Goal: Task Accomplishment & Management: Complete application form

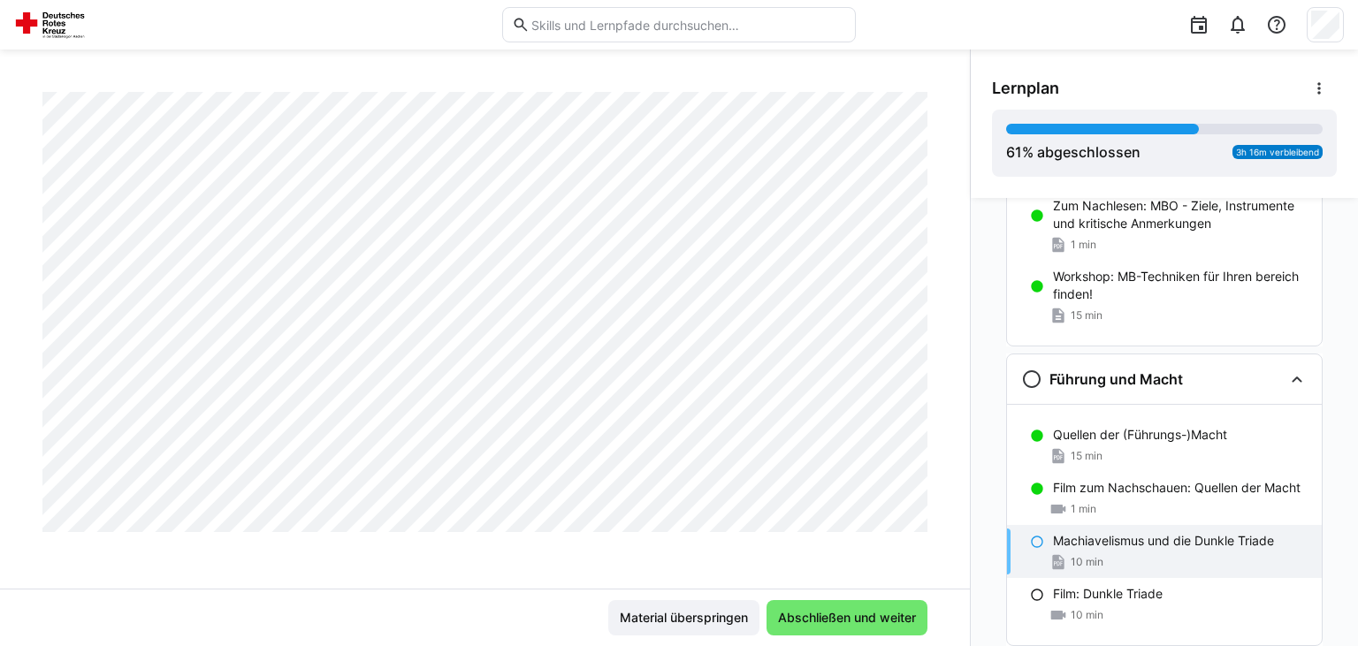
scroll to position [866, 0]
click at [879, 621] on span "Abschließen und weiter" at bounding box center [846, 618] width 143 height 18
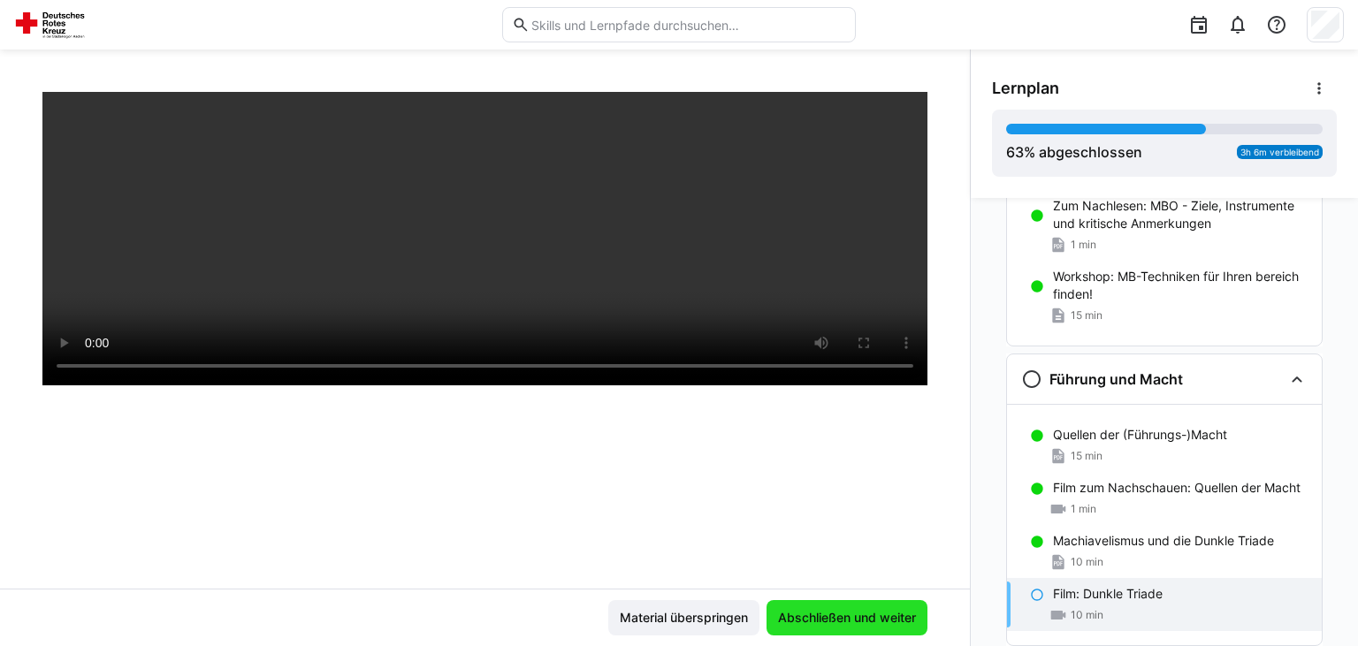
click at [879, 620] on span "Abschließen und weiter" at bounding box center [846, 618] width 143 height 18
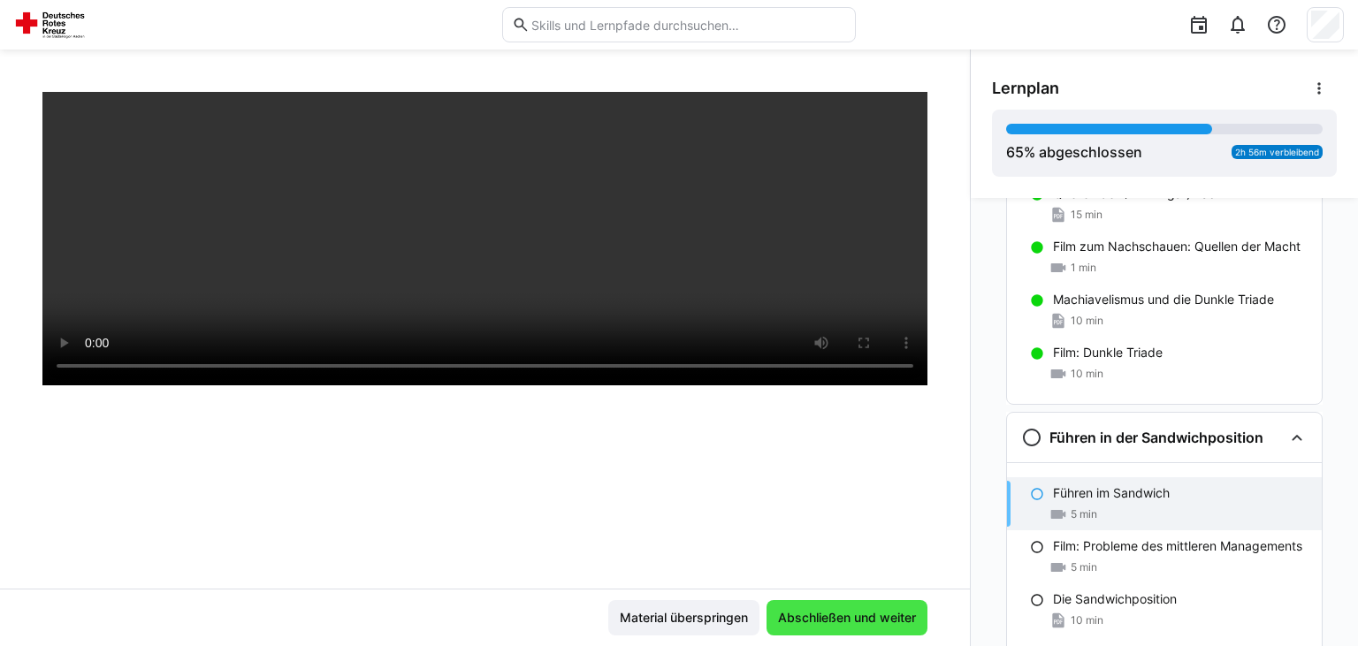
click at [847, 625] on span "Abschließen und weiter" at bounding box center [846, 618] width 143 height 18
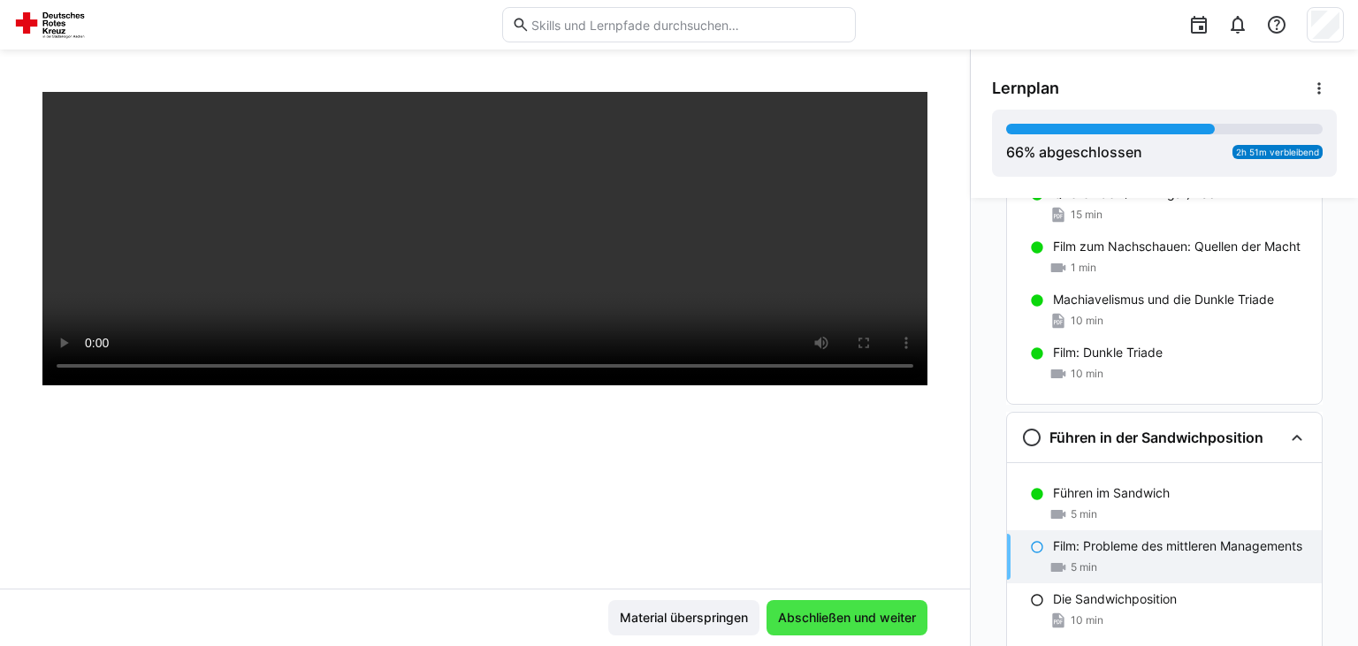
click at [856, 624] on span "Abschließen und weiter" at bounding box center [846, 618] width 143 height 18
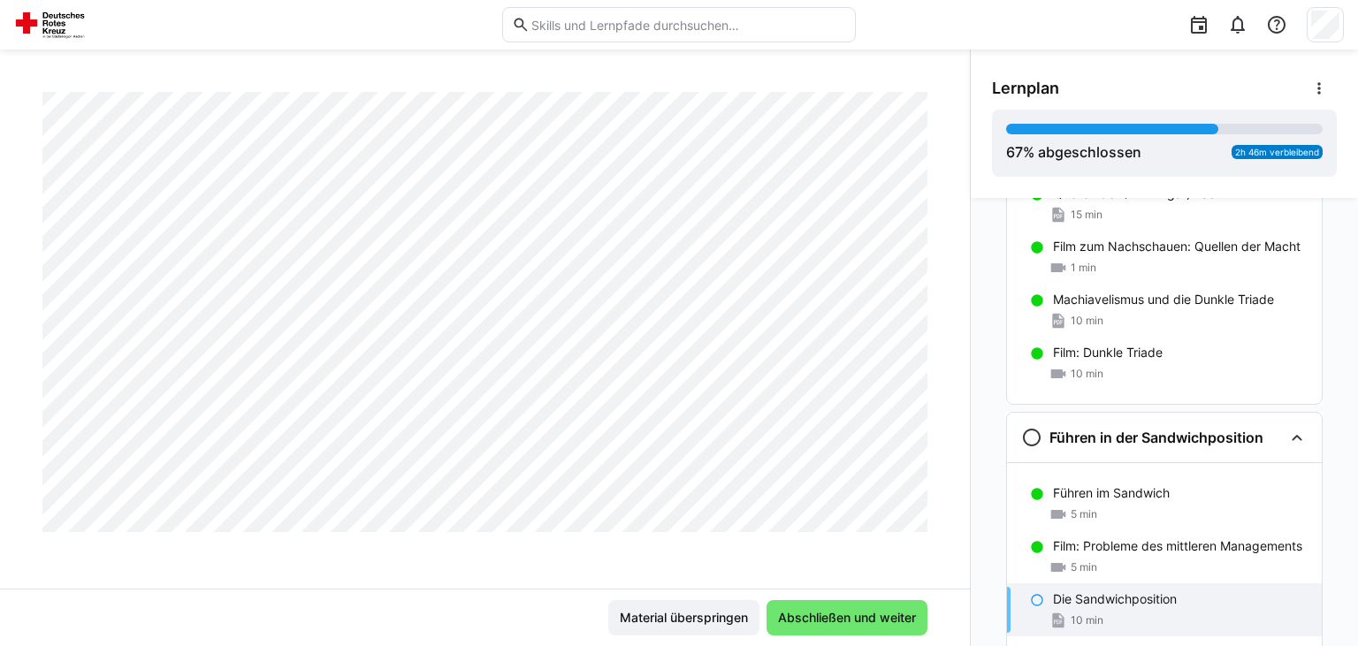
scroll to position [4035, 0]
click at [874, 610] on span "Abschließen und weiter" at bounding box center [846, 618] width 143 height 18
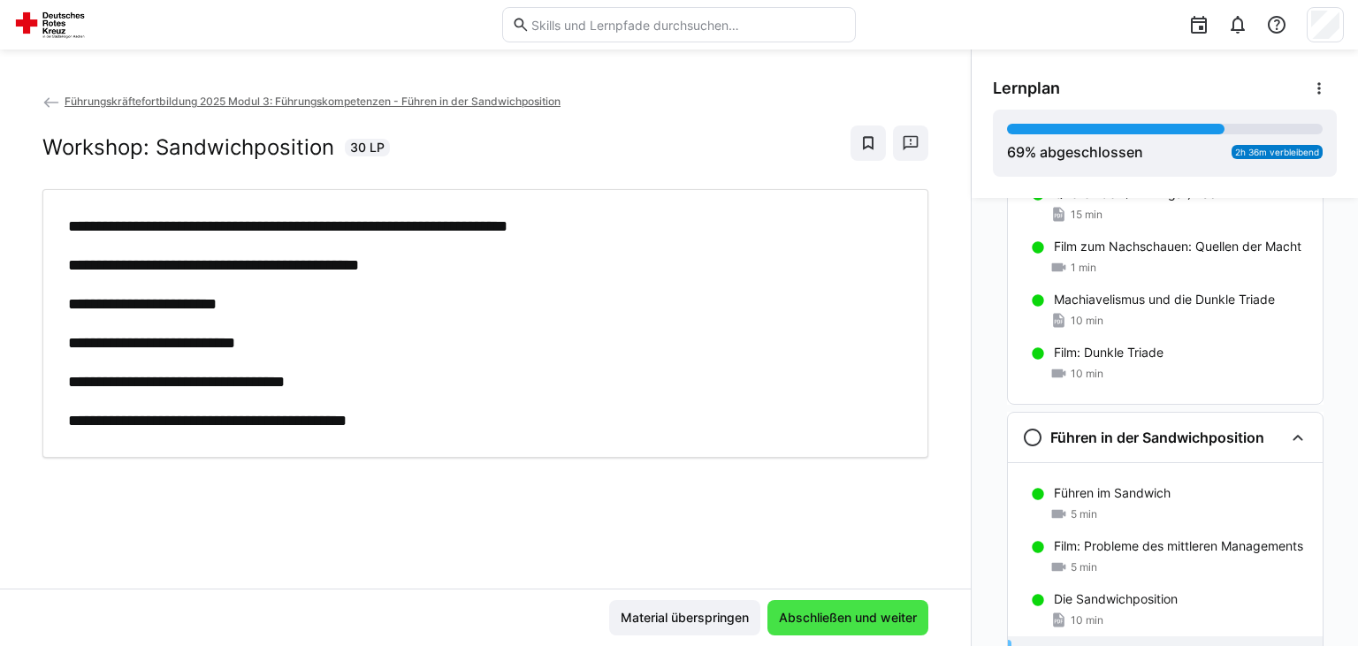
click at [830, 613] on span "Abschließen und weiter" at bounding box center [847, 618] width 143 height 18
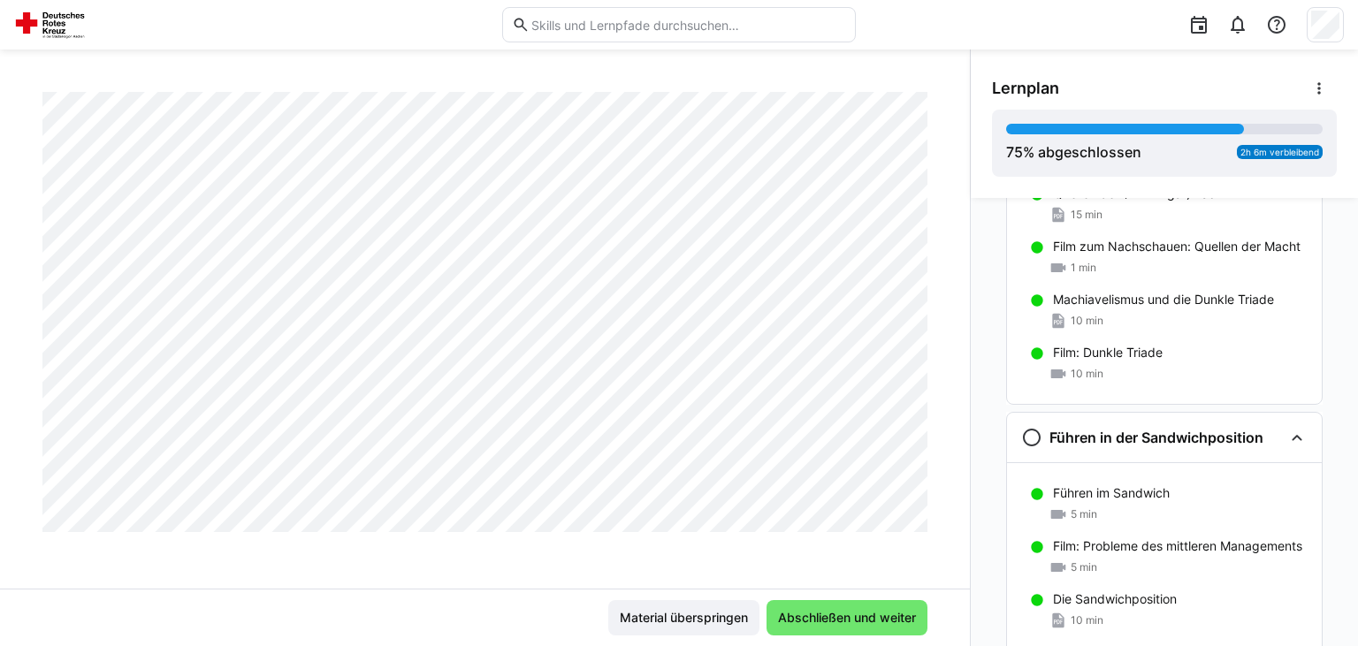
scroll to position [866, 0]
click at [878, 624] on span "Abschließen und weiter" at bounding box center [846, 618] width 143 height 18
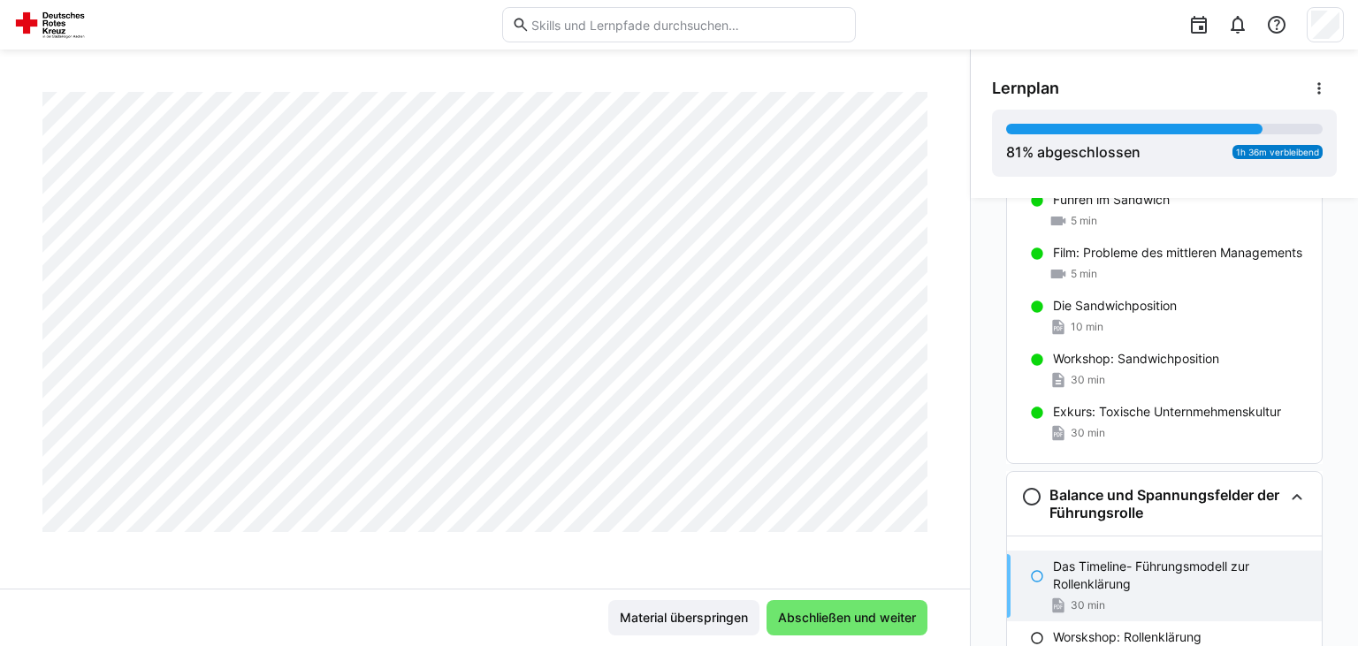
scroll to position [3401, 0]
click at [868, 619] on span "Abschließen und weiter" at bounding box center [846, 618] width 143 height 18
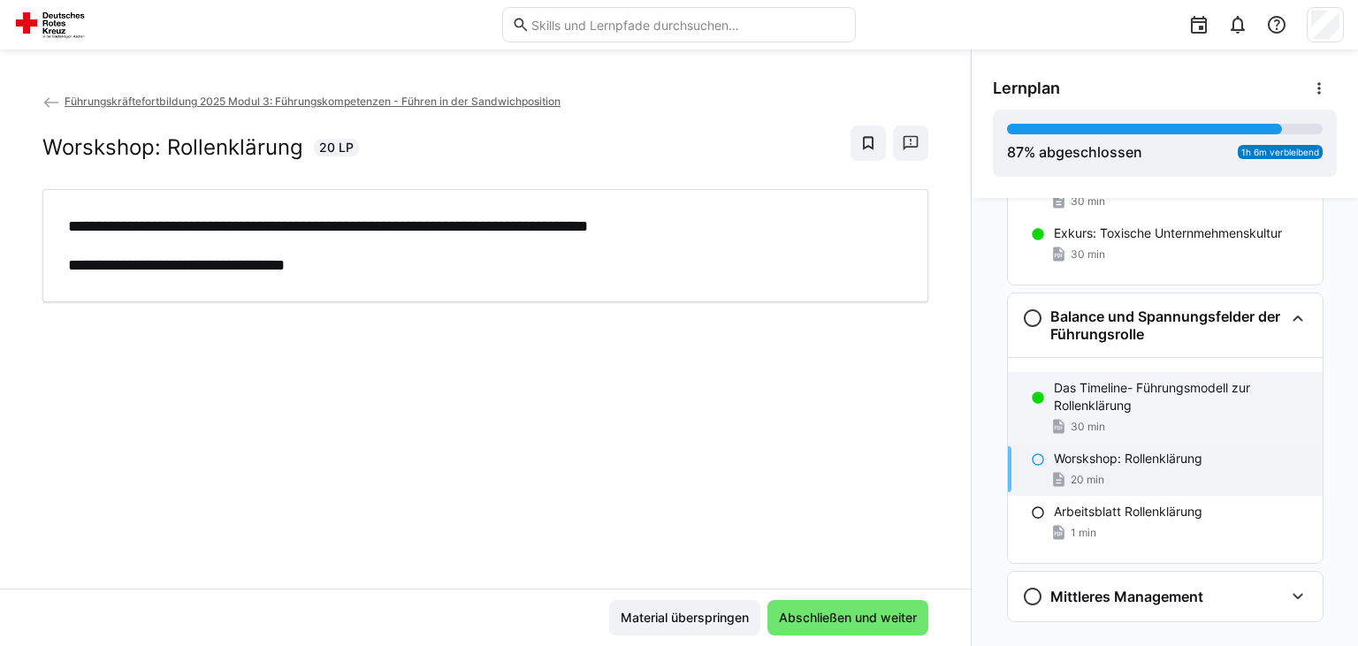
scroll to position [1345, 0]
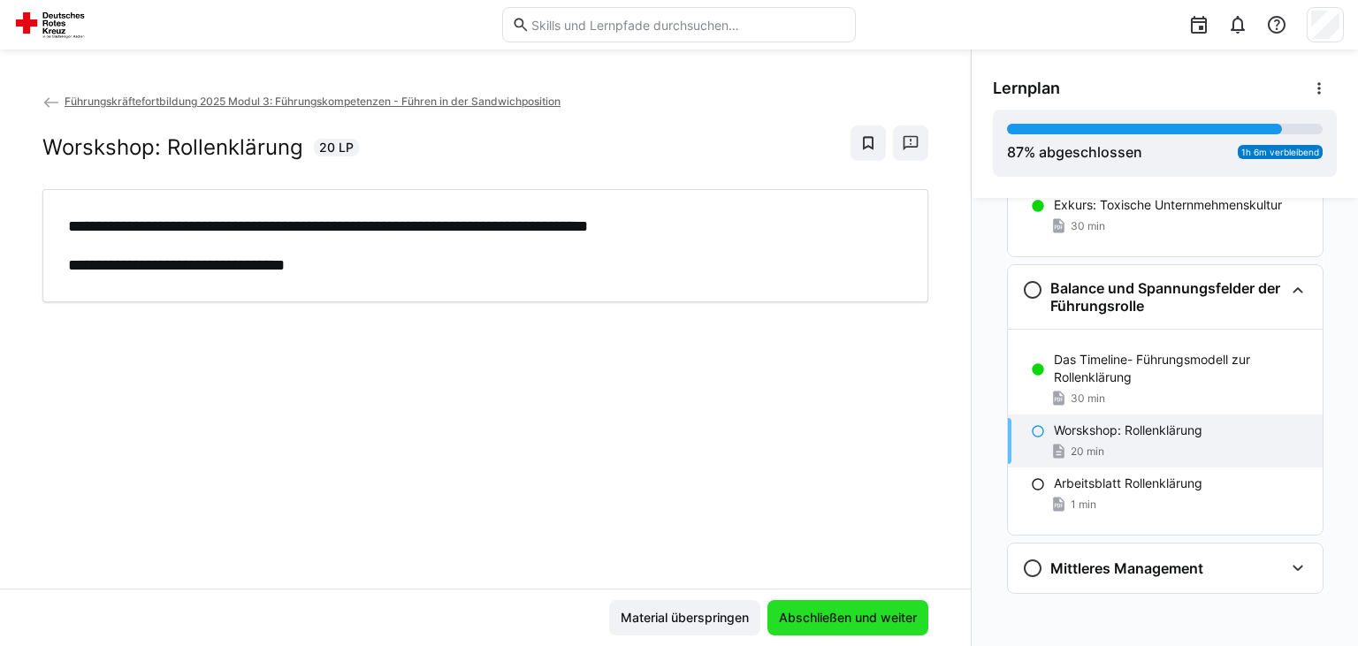
drag, startPoint x: 870, startPoint y: 611, endPoint x: 889, endPoint y: 613, distance: 19.5
click at [870, 612] on span "Abschließen und weiter" at bounding box center [847, 618] width 143 height 18
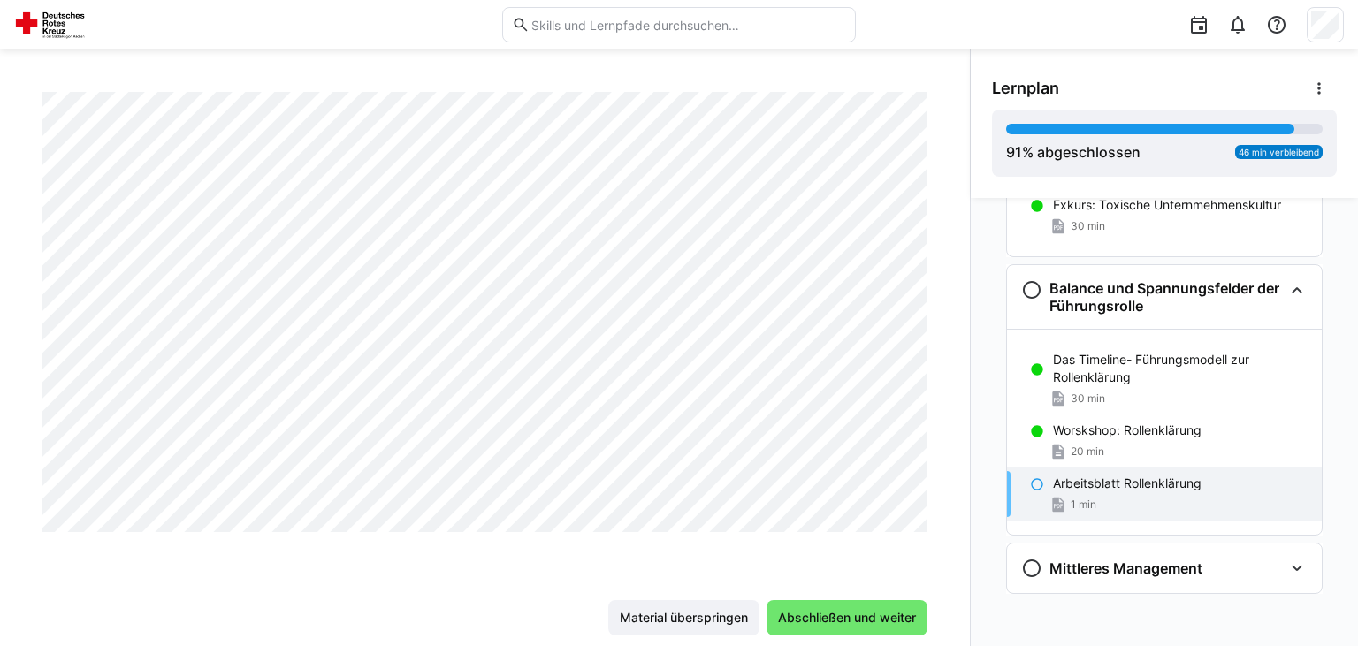
scroll to position [2119, 0]
click at [1298, 565] on eds-icon at bounding box center [1296, 568] width 21 height 21
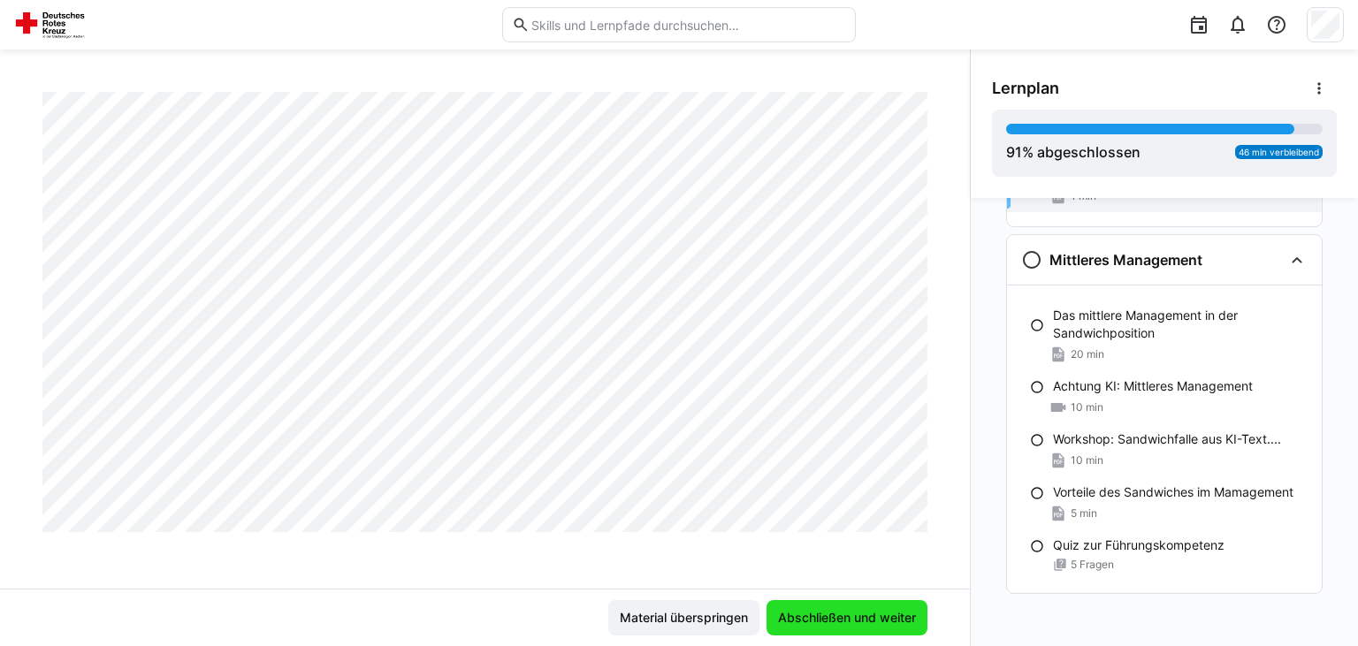
click at [864, 613] on span "Abschließen und weiter" at bounding box center [846, 618] width 143 height 18
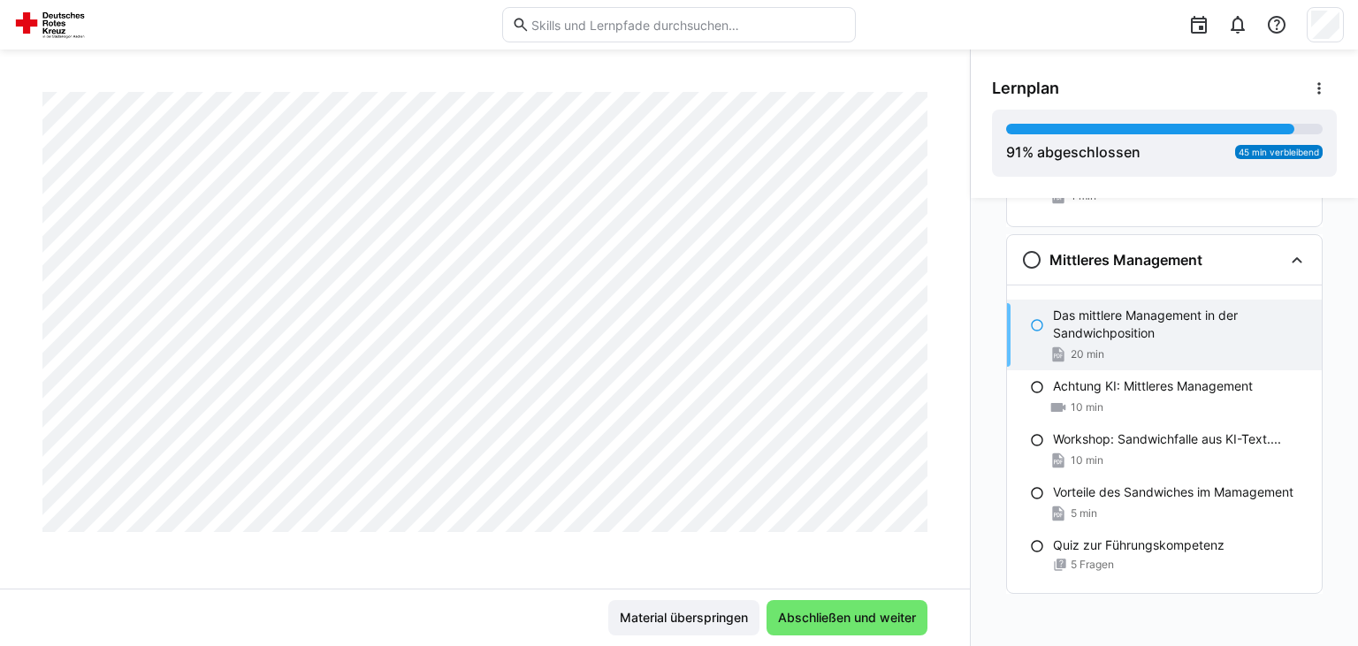
scroll to position [5302, 0]
click at [836, 618] on span "Abschließen und weiter" at bounding box center [846, 618] width 143 height 18
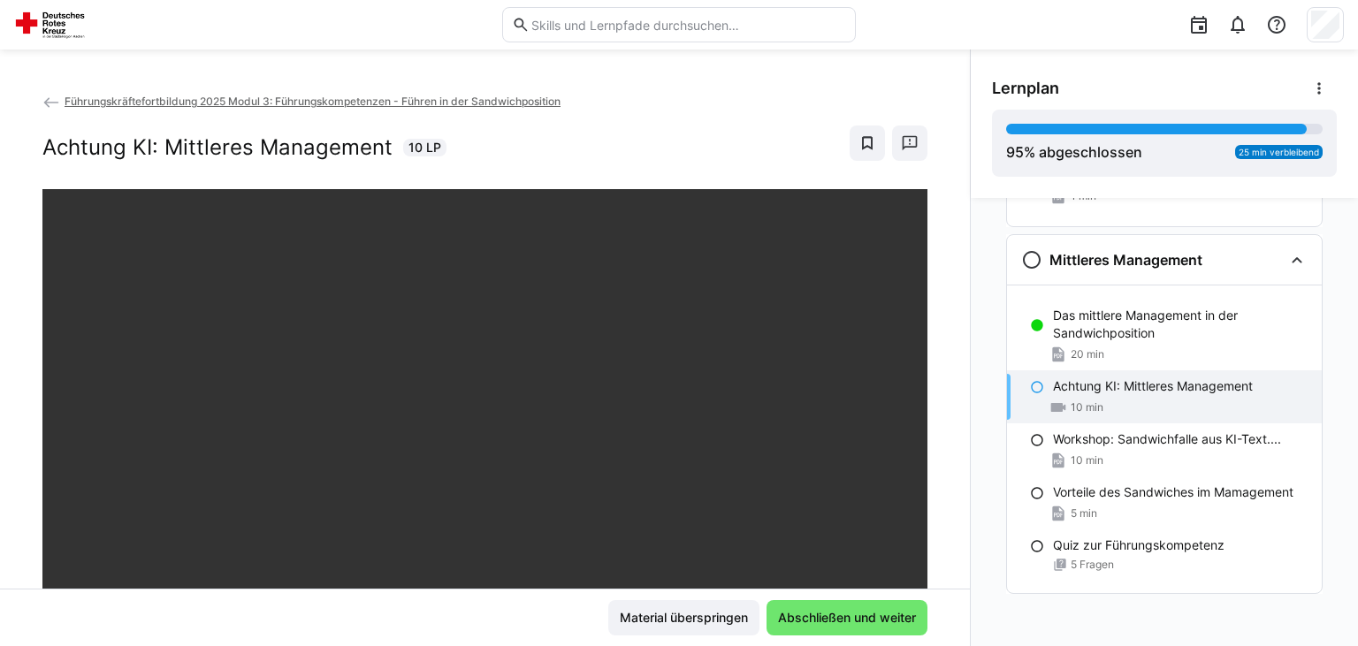
scroll to position [301, 0]
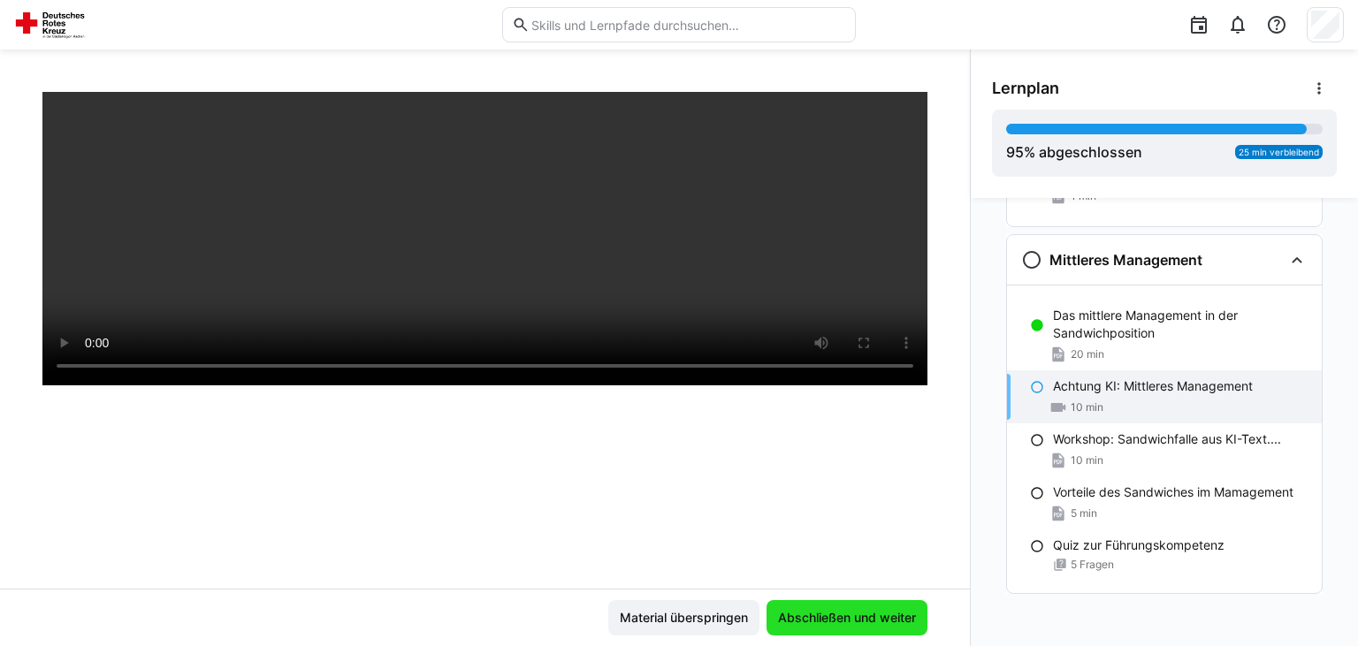
click at [850, 620] on span "Abschließen und weiter" at bounding box center [846, 618] width 143 height 18
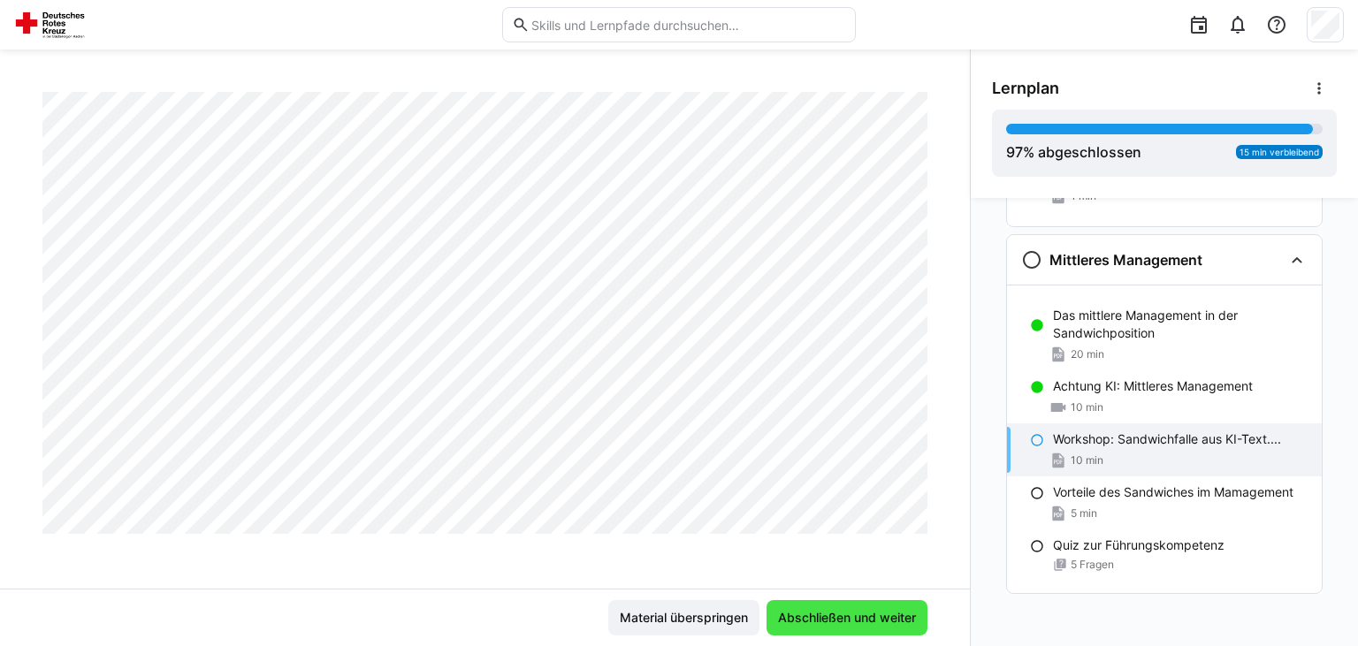
click at [855, 617] on span "Abschließen und weiter" at bounding box center [846, 618] width 143 height 18
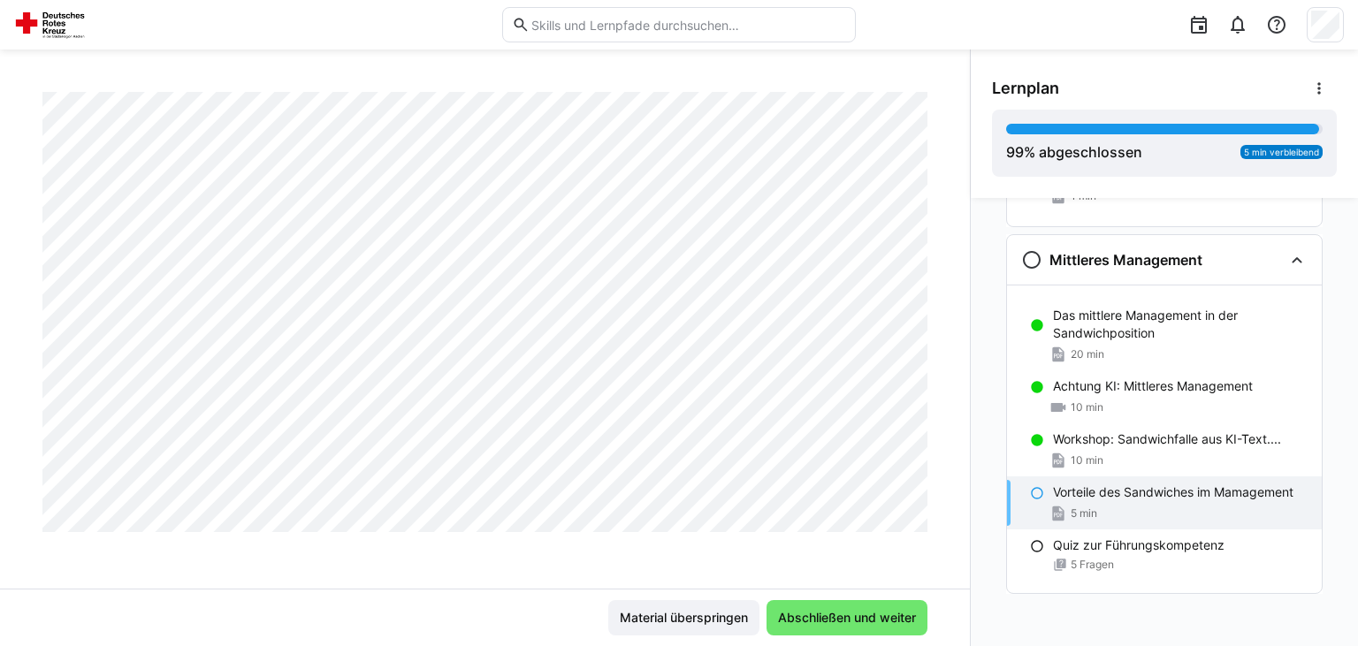
scroll to position [866, 0]
click at [816, 608] on span "Abschließen und weiter" at bounding box center [846, 617] width 161 height 35
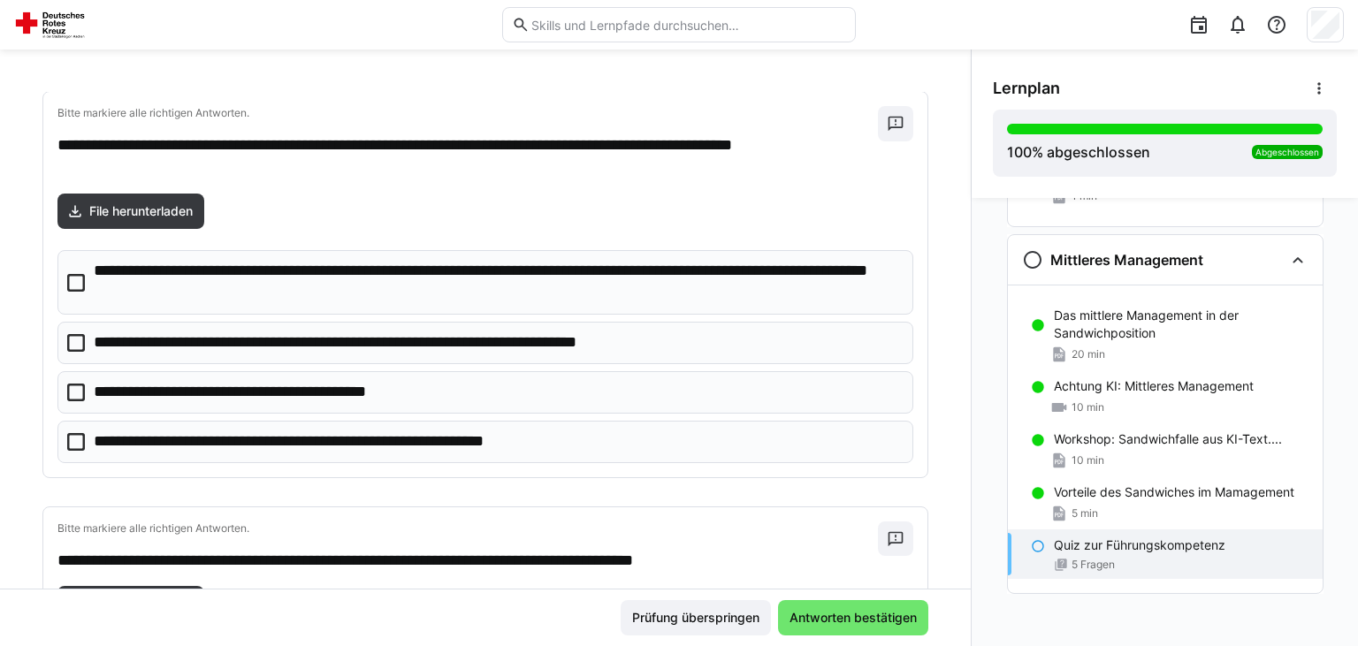
scroll to position [88, 0]
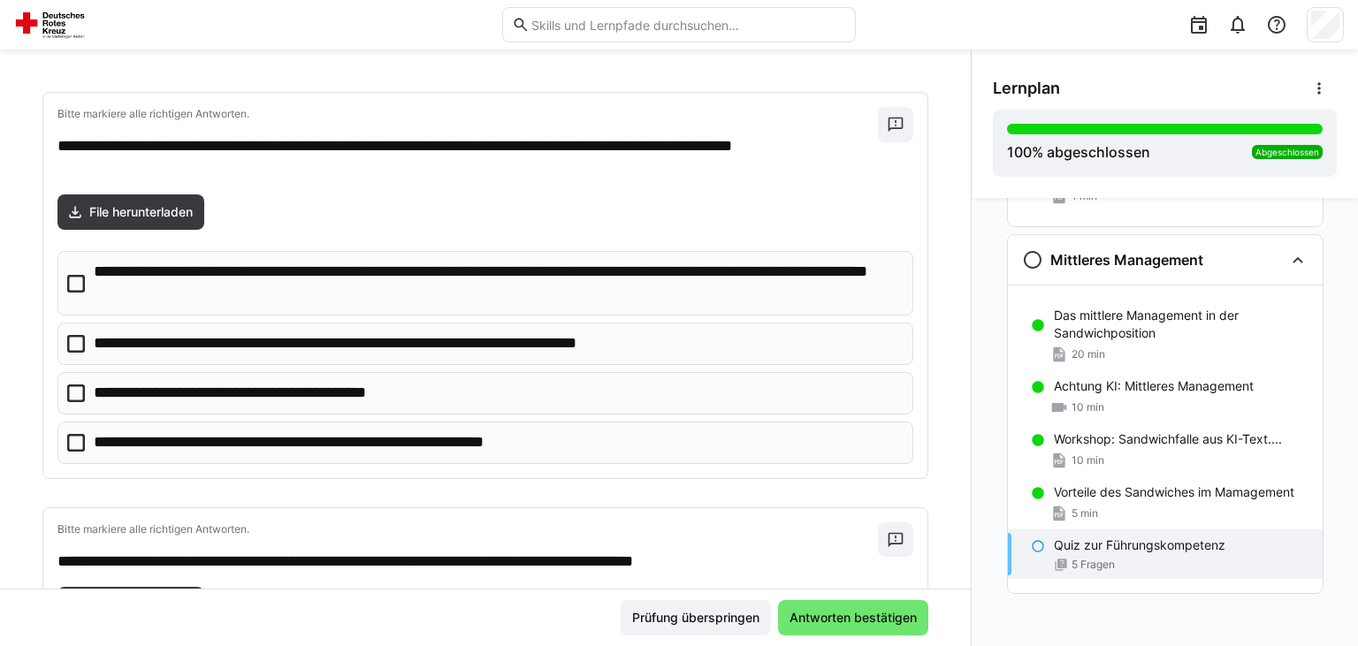
click at [77, 285] on icon at bounding box center [76, 284] width 18 height 18
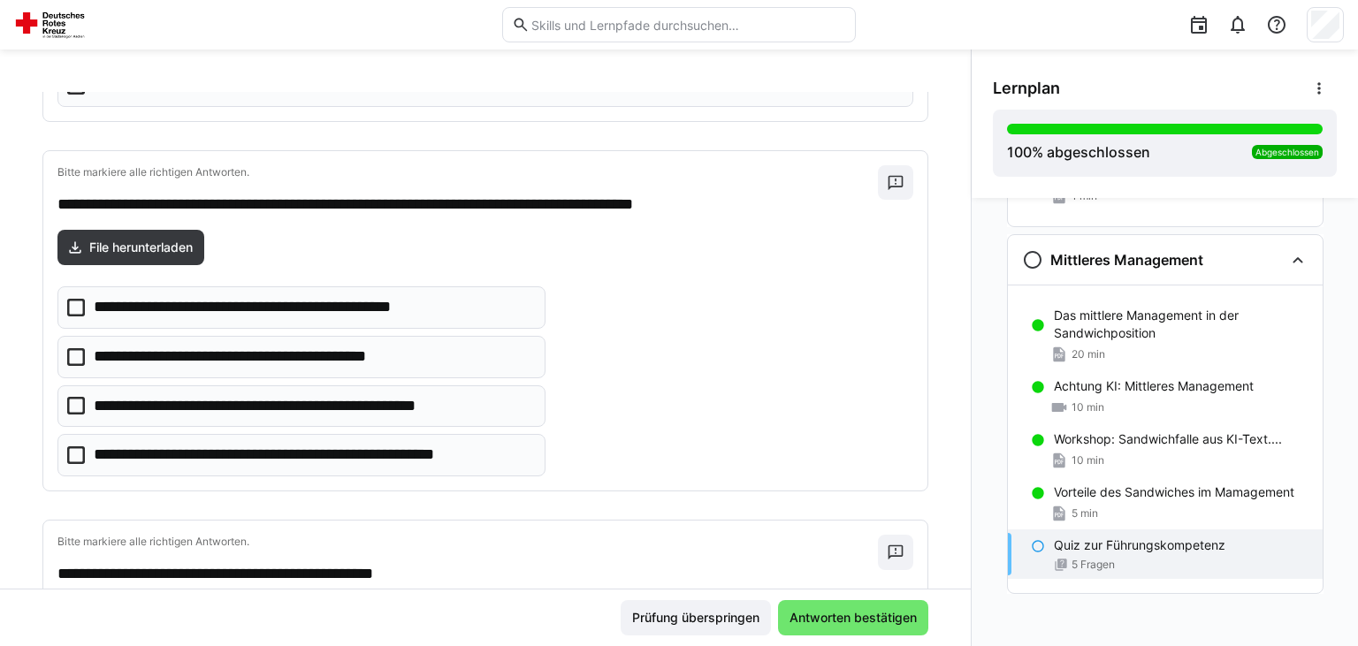
scroll to position [534, 0]
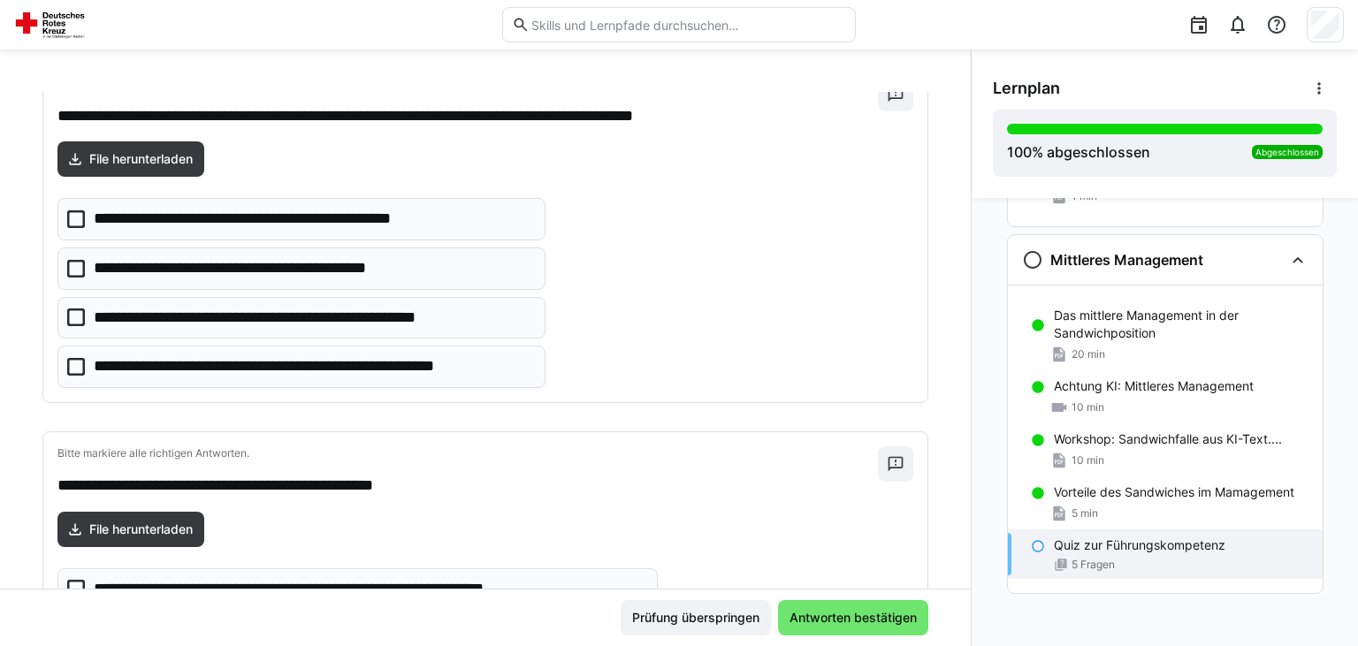
click at [351, 221] on p "**********" at bounding box center [273, 219] width 358 height 23
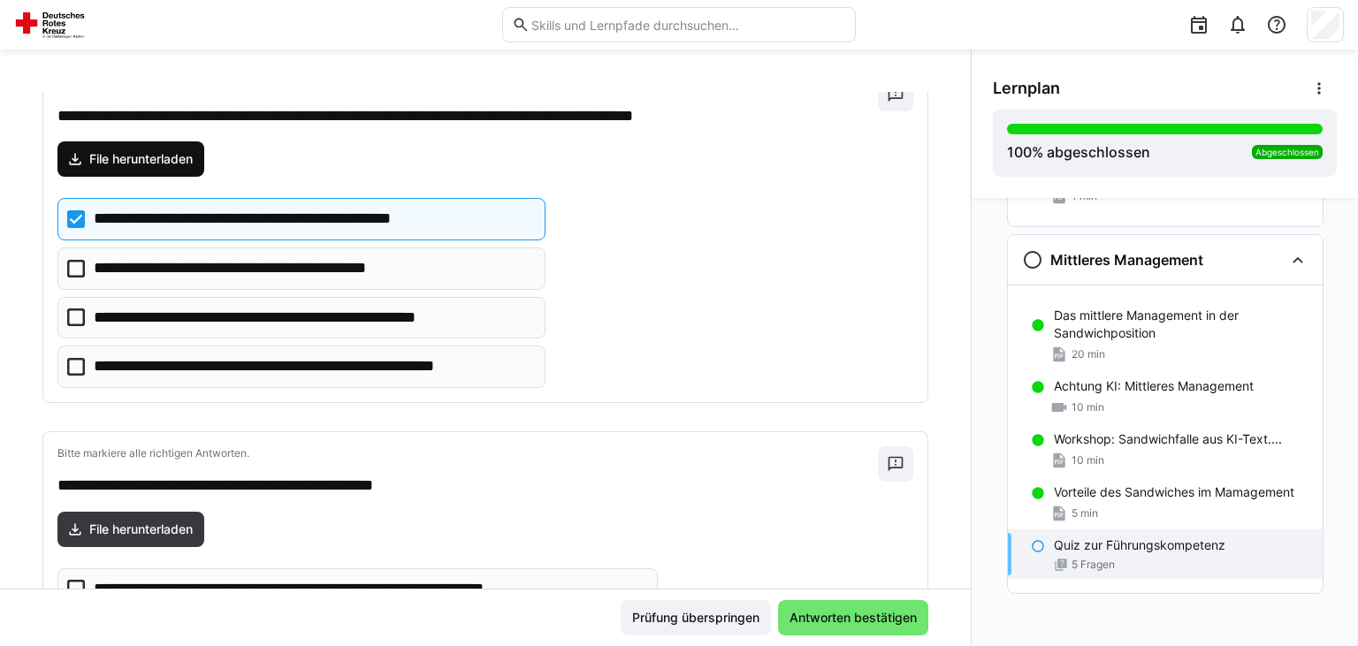
click at [182, 164] on span "File herunterladen" at bounding box center [141, 159] width 109 height 18
click at [252, 369] on p "**********" at bounding box center [313, 366] width 438 height 23
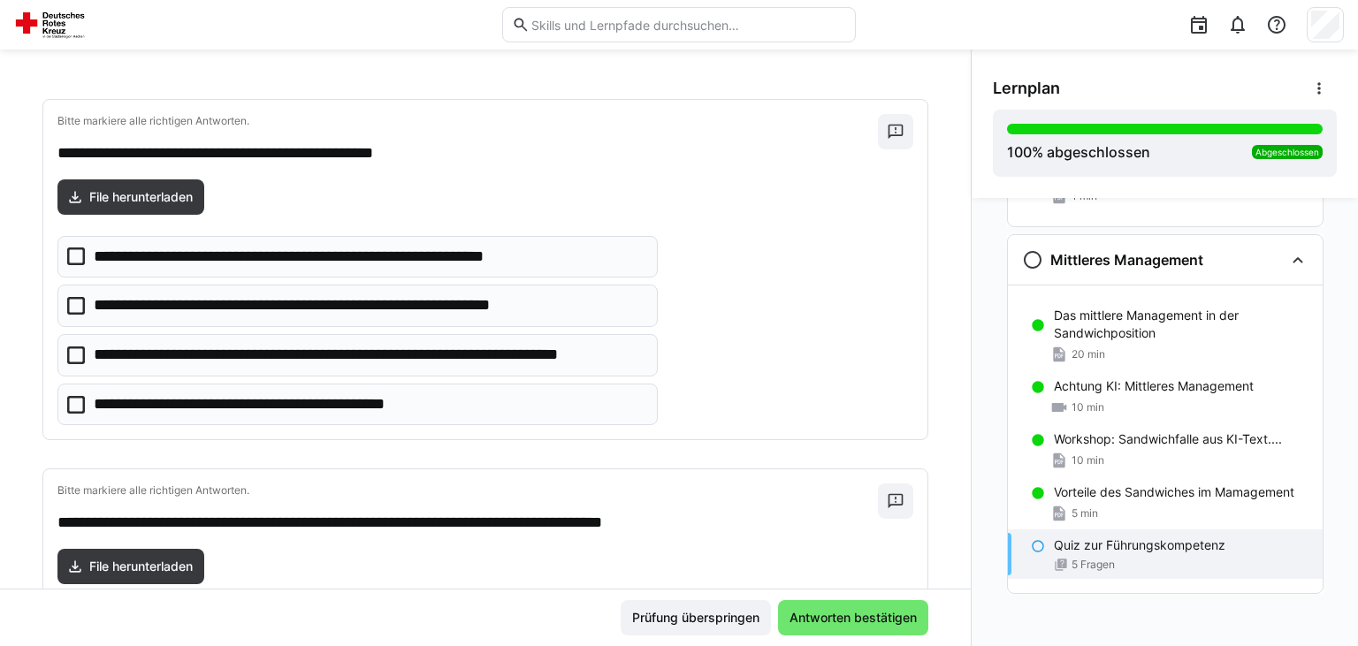
scroll to position [891, 0]
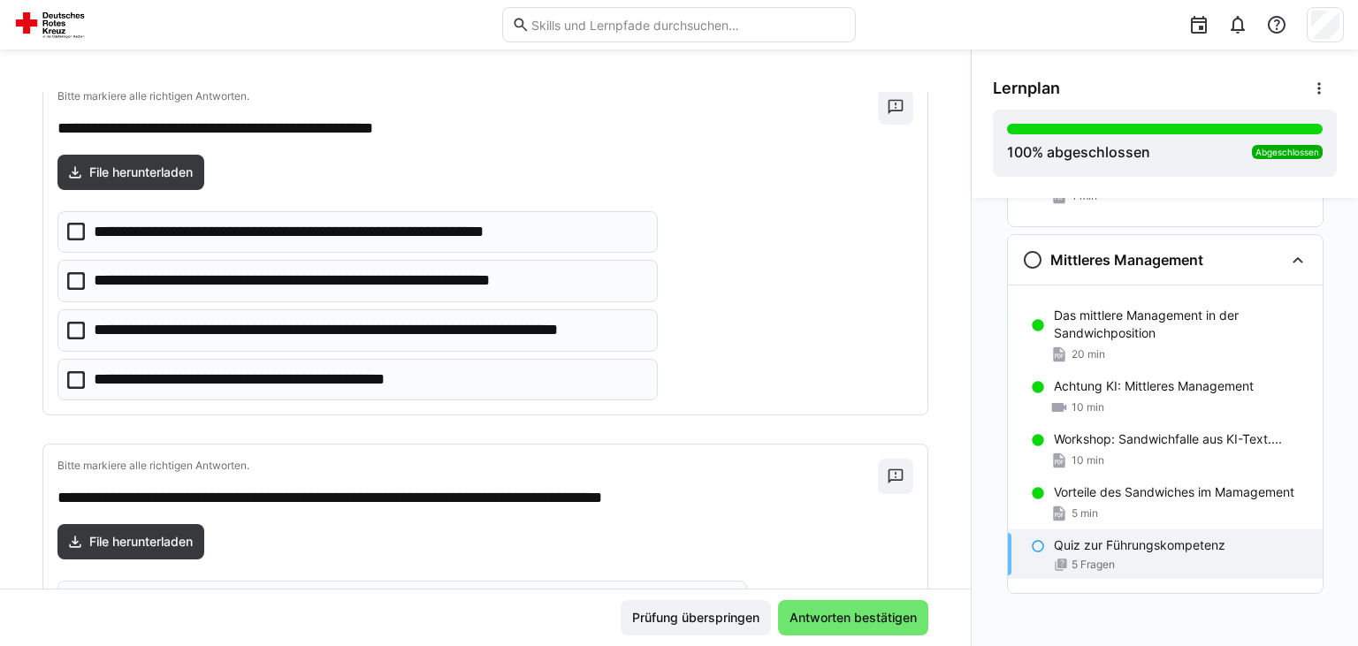
click at [295, 327] on p "**********" at bounding box center [369, 330] width 551 height 23
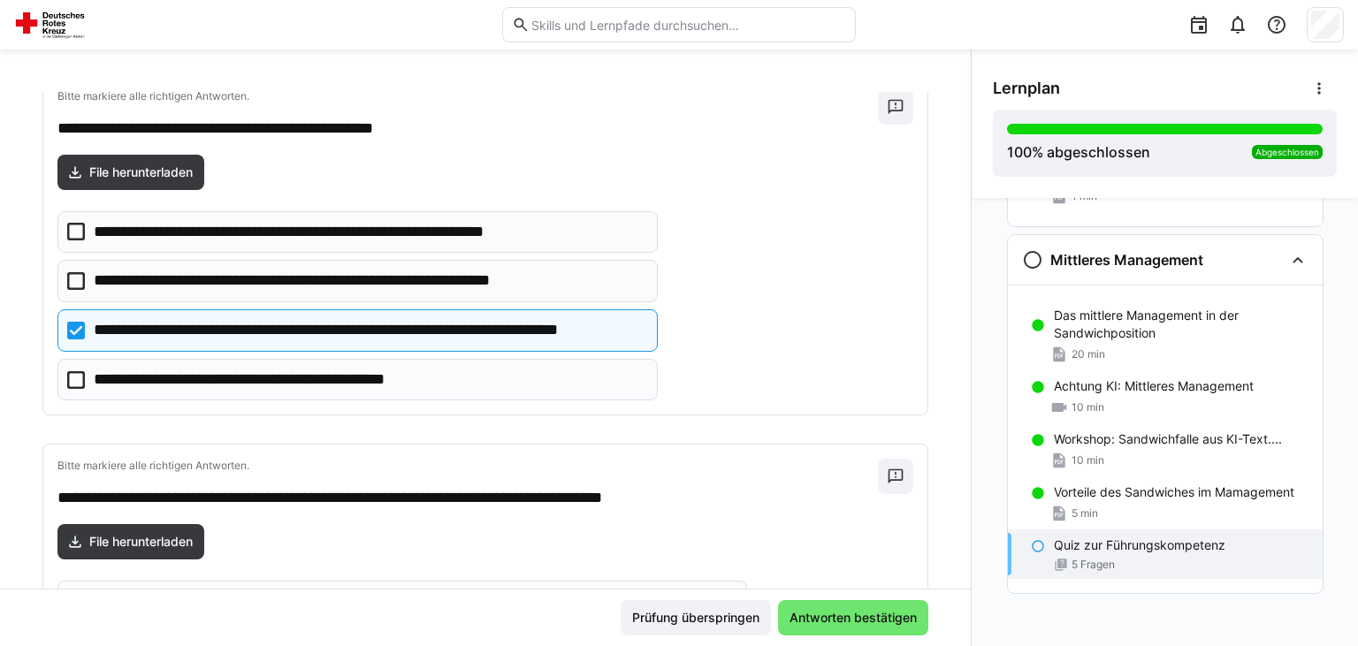
click at [267, 376] on p "**********" at bounding box center [266, 380] width 345 height 23
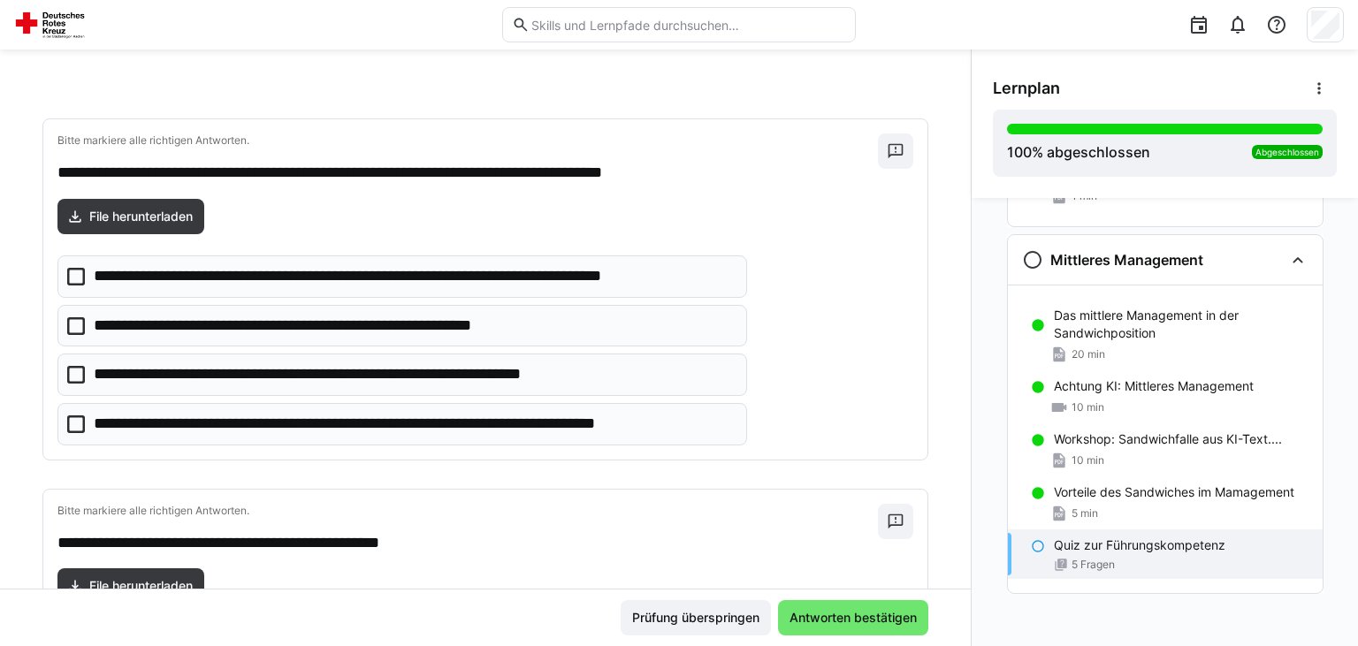
scroll to position [1247, 0]
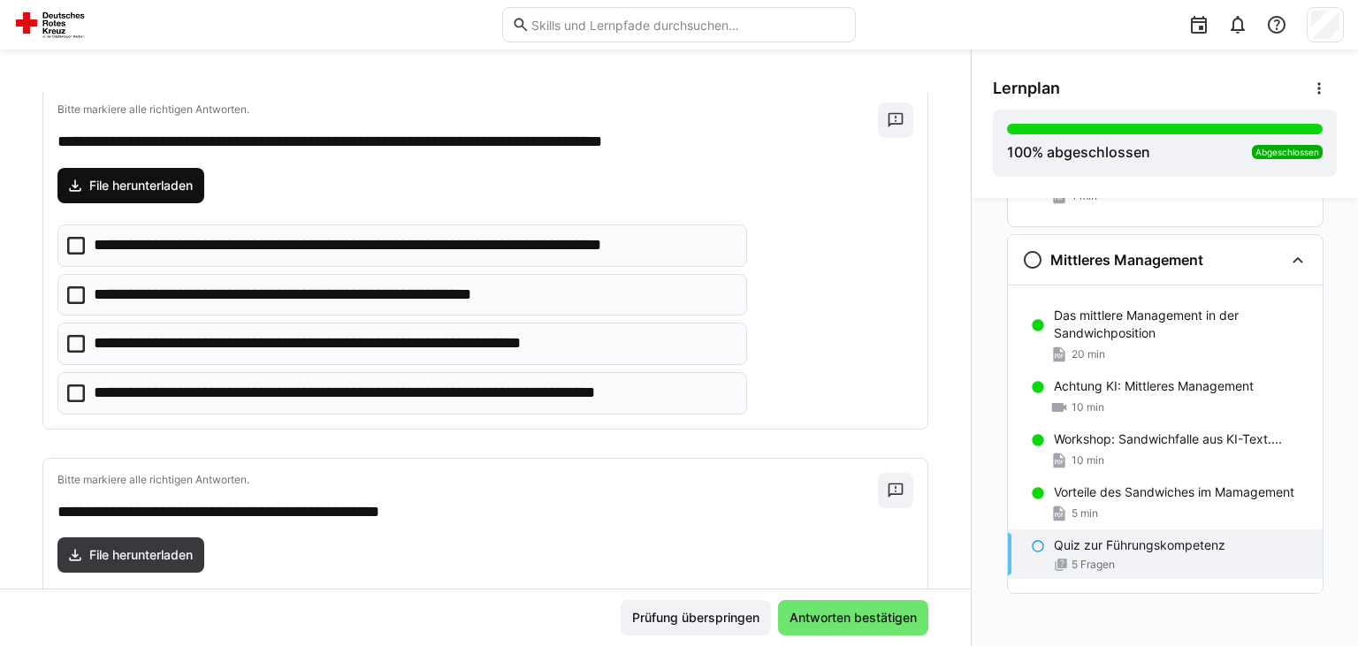
click at [168, 189] on span "File herunterladen" at bounding box center [130, 185] width 147 height 35
click at [422, 384] on p "**********" at bounding box center [393, 393] width 599 height 23
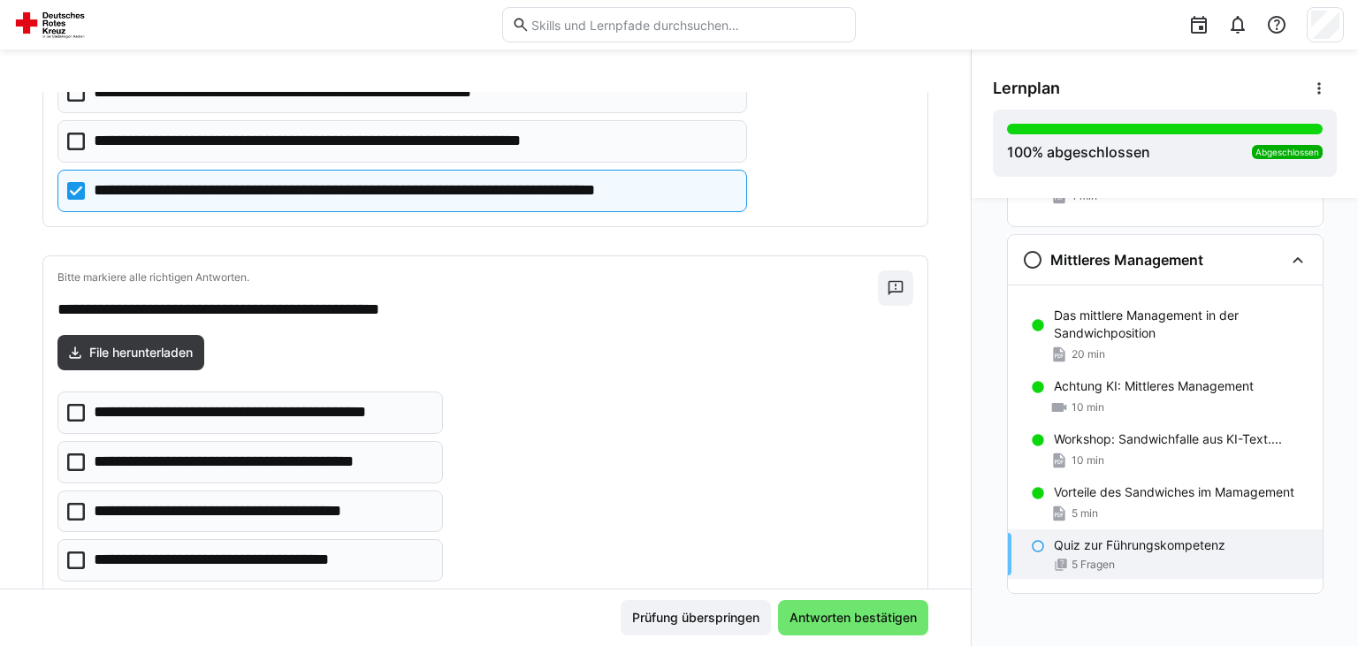
scroll to position [1488, 0]
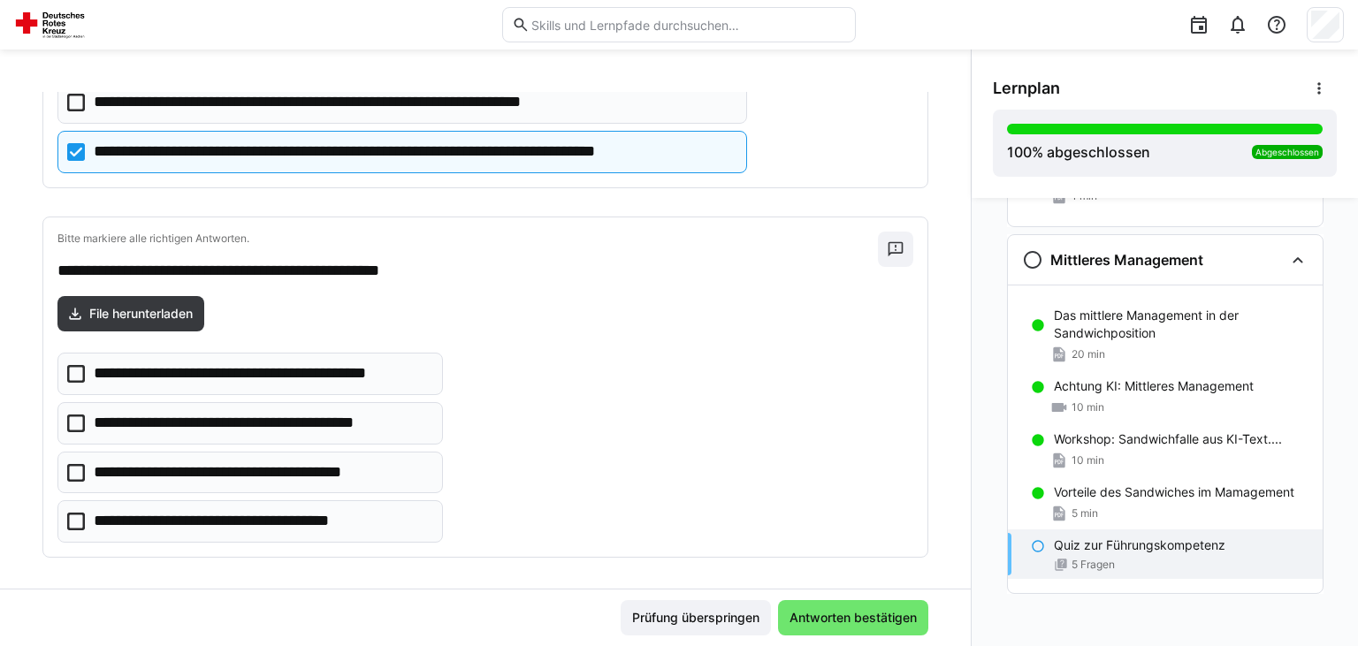
click at [172, 461] on p "**********" at bounding box center [240, 472] width 293 height 23
click at [185, 414] on p "**********" at bounding box center [258, 423] width 328 height 23
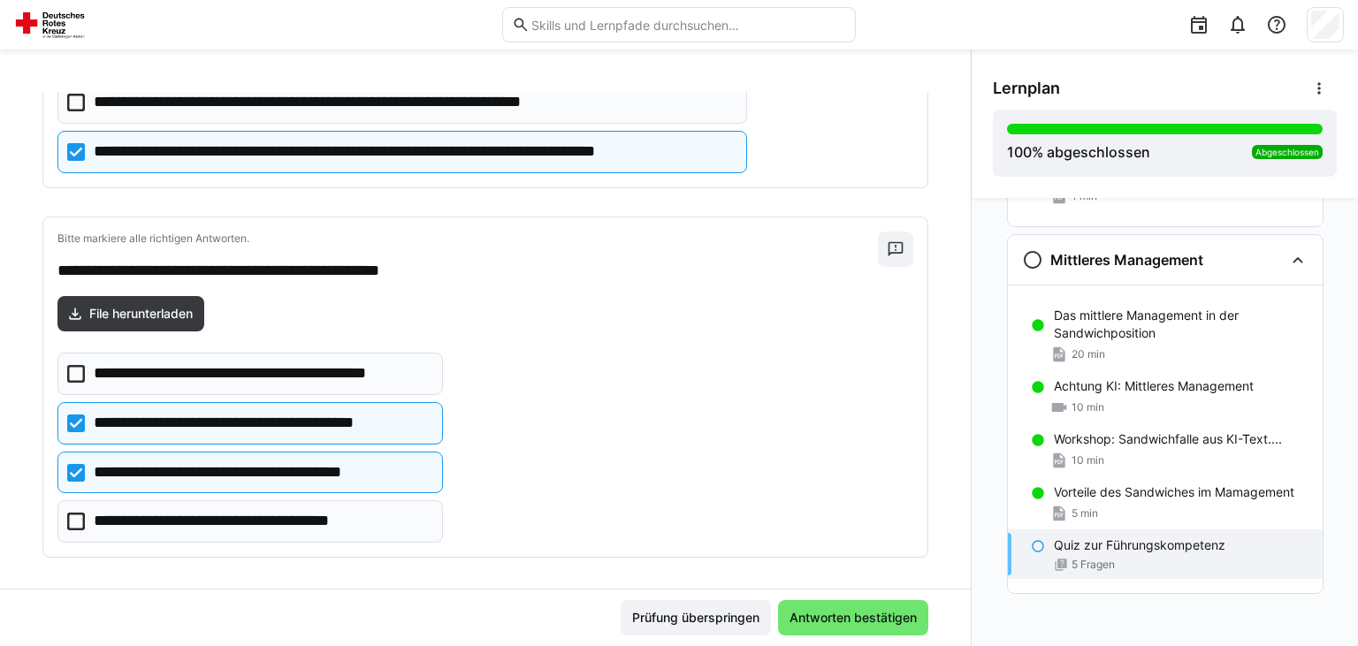
click at [252, 514] on p "**********" at bounding box center [239, 521] width 291 height 23
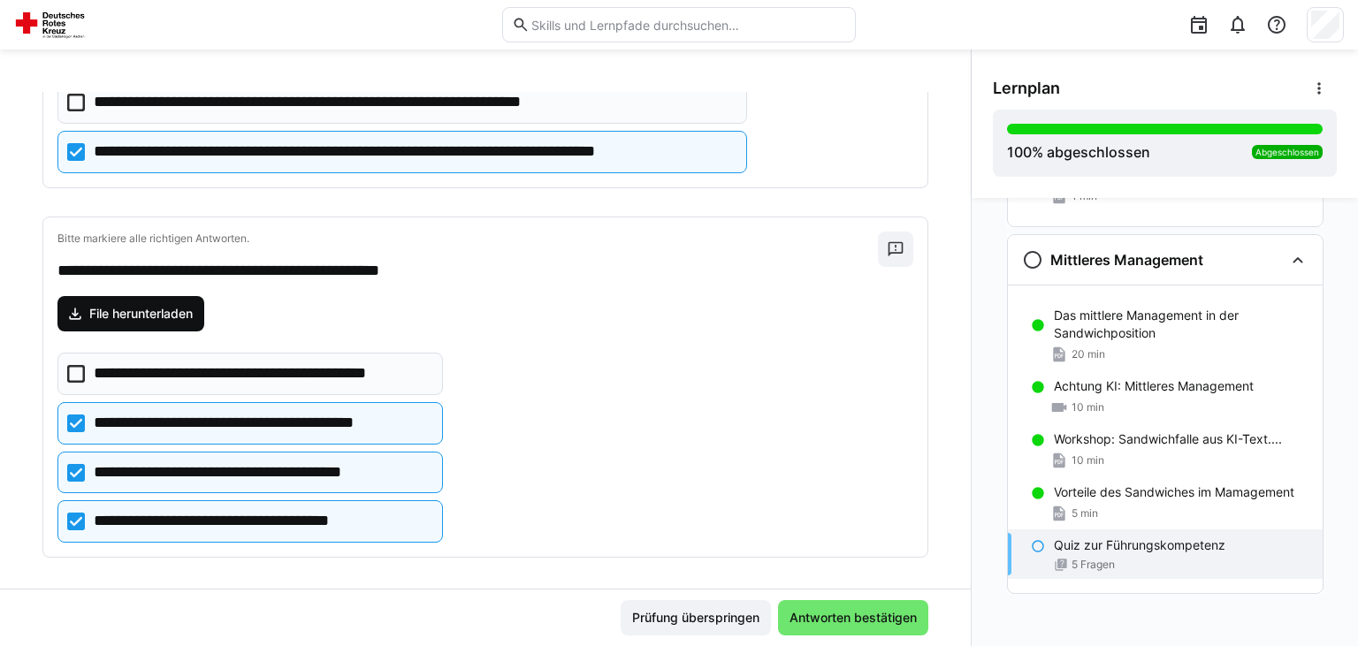
click at [154, 309] on span "File herunterladen" at bounding box center [141, 314] width 109 height 18
click at [273, 415] on p "**********" at bounding box center [258, 423] width 328 height 23
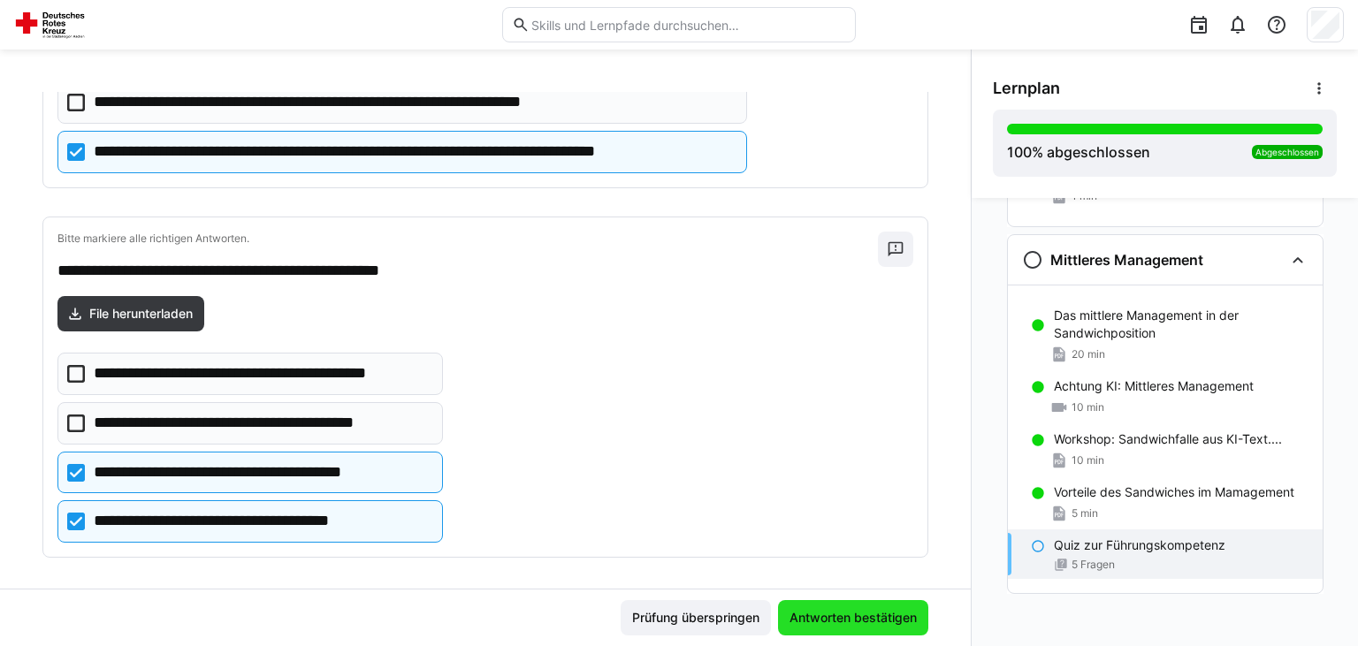
click at [876, 620] on span "Antworten bestätigen" at bounding box center [853, 618] width 133 height 18
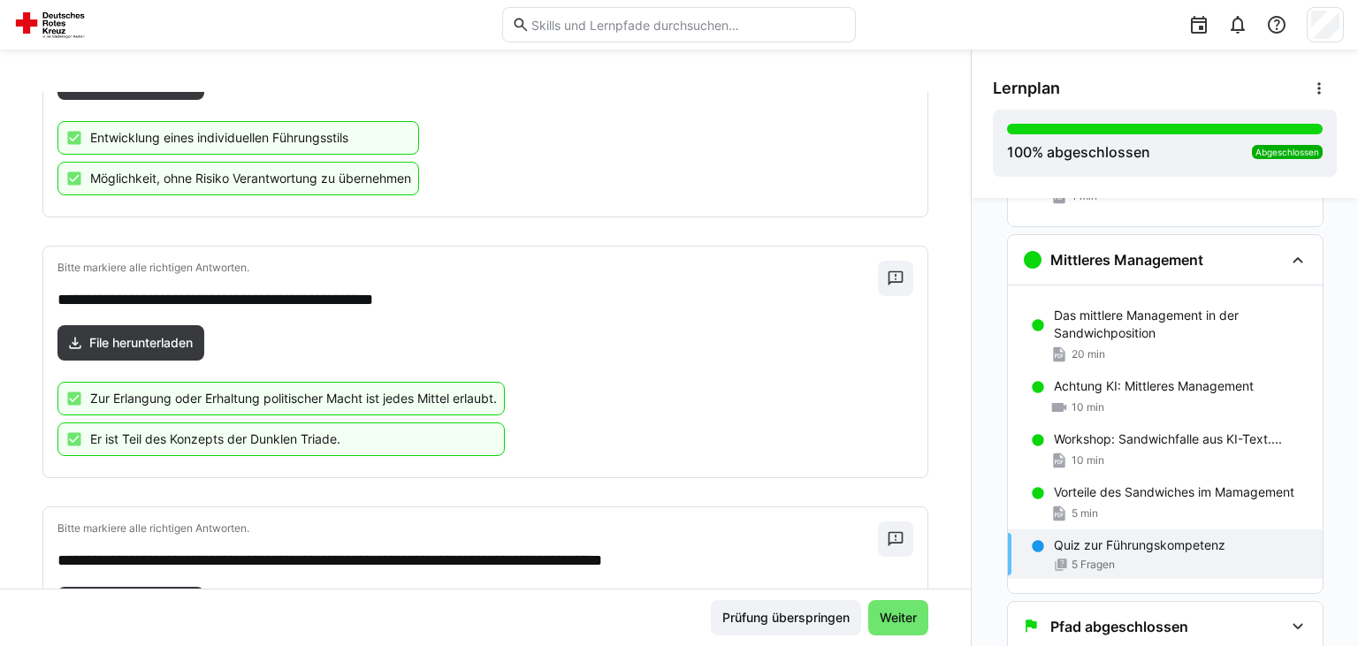
scroll to position [1029, 0]
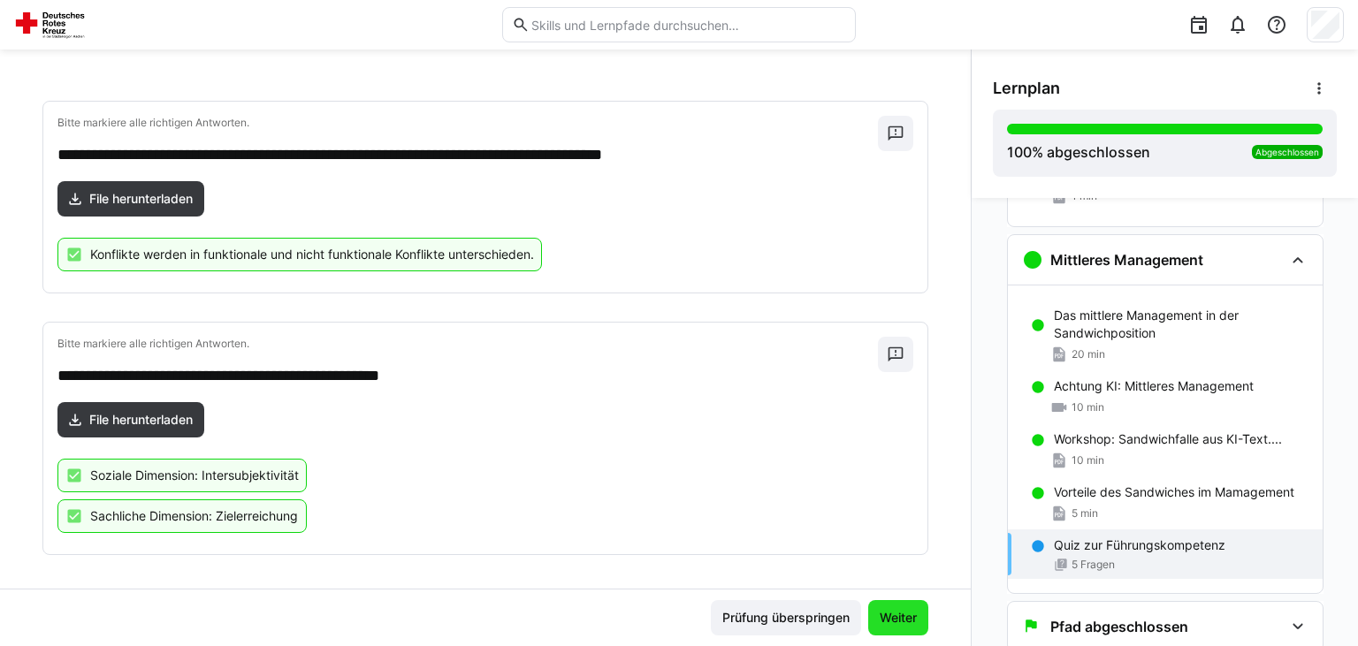
click at [923, 620] on span "Weiter" at bounding box center [898, 617] width 60 height 35
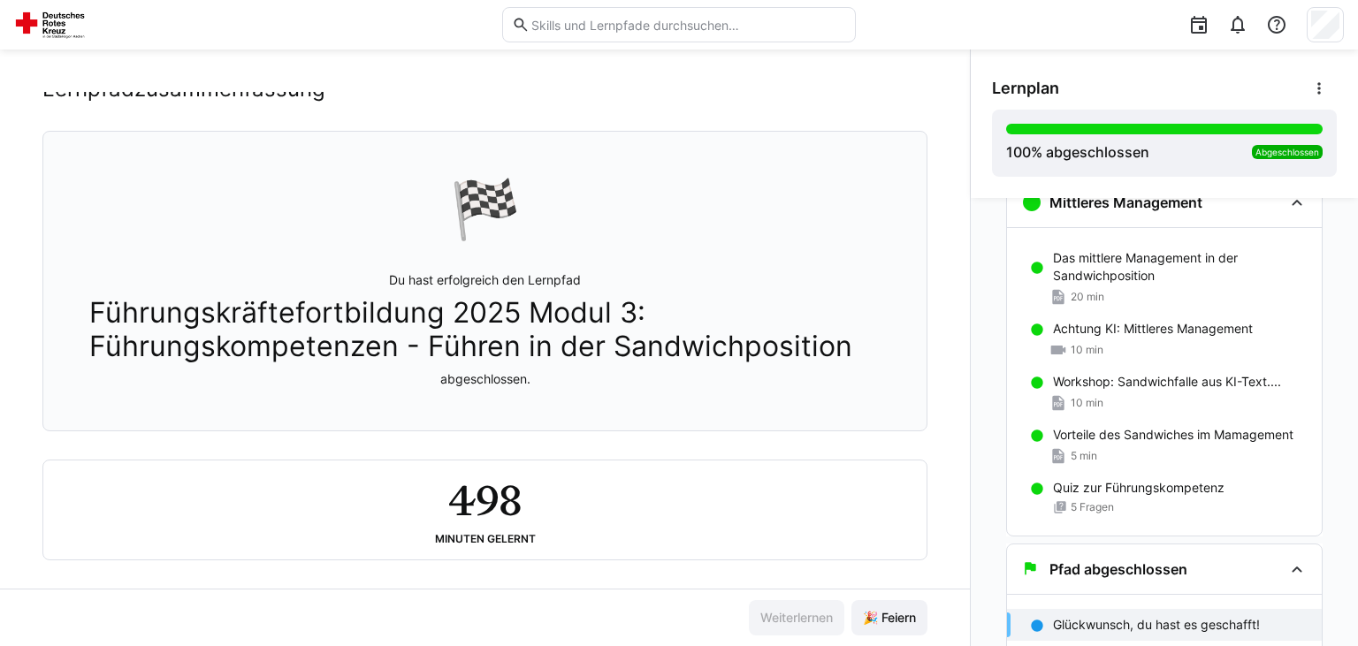
scroll to position [67, 0]
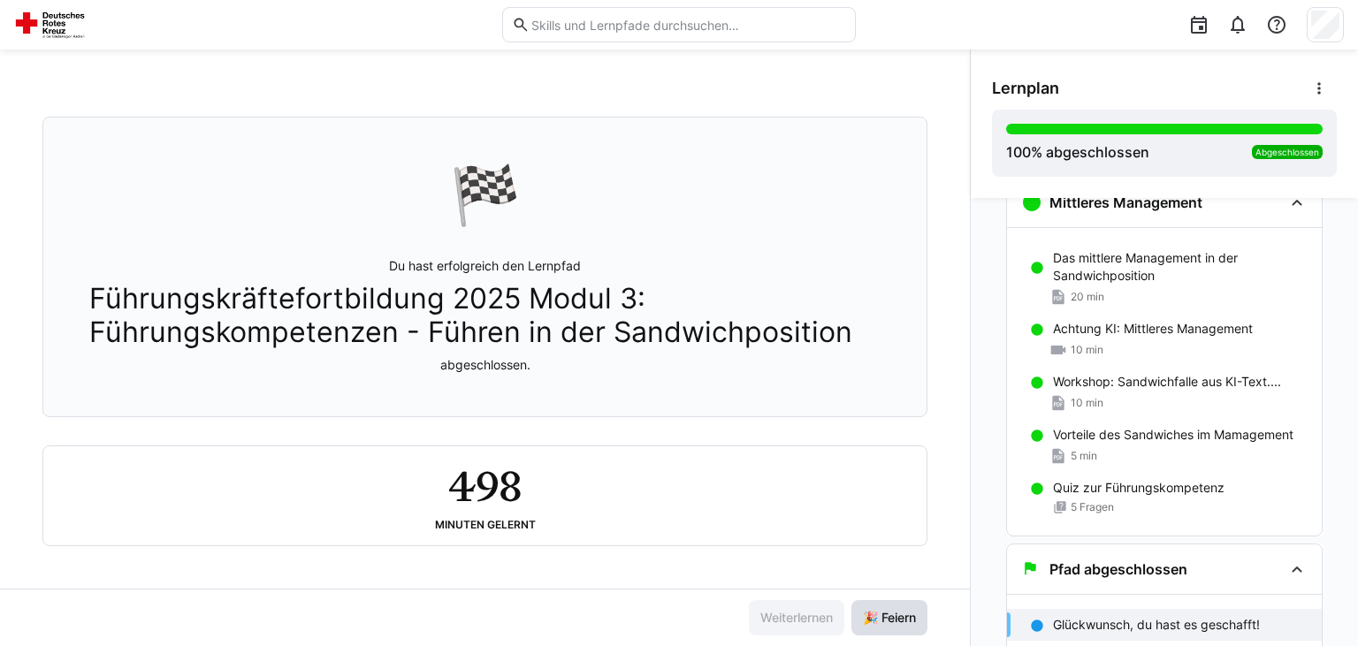
click at [899, 626] on span "🎉 Feiern" at bounding box center [889, 618] width 58 height 18
